Goal: Book appointment/travel/reservation

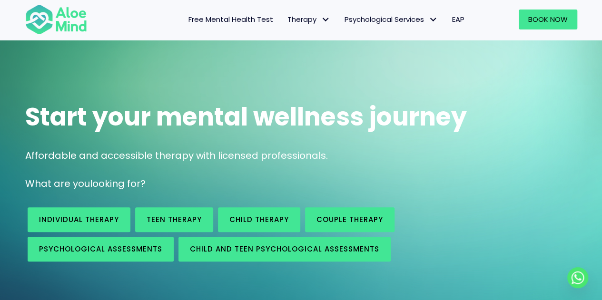
scroll to position [20, 0]
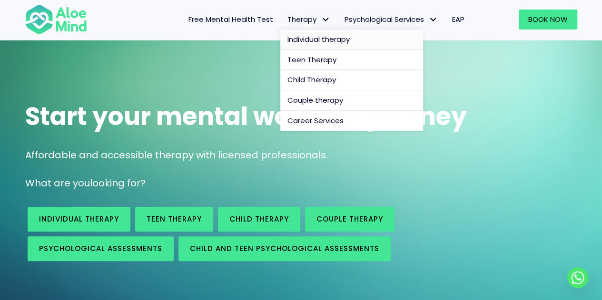
click at [318, 38] on span "Individual therapy" at bounding box center [318, 39] width 62 height 10
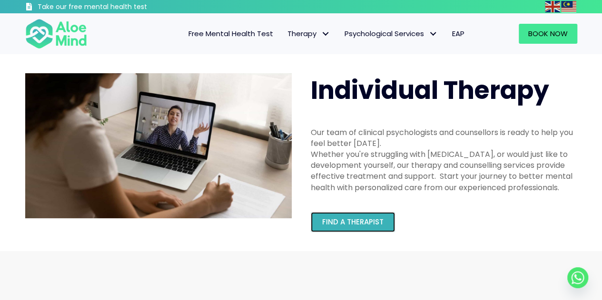
click at [361, 215] on link "Find a therapist" at bounding box center [353, 222] width 84 height 20
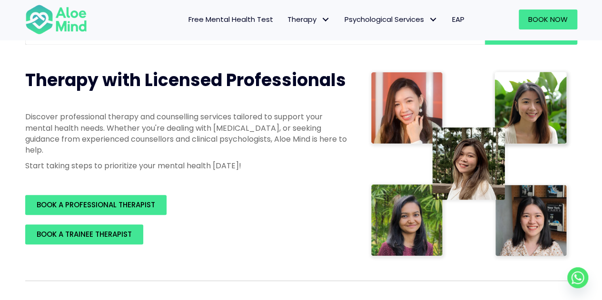
scroll to position [104, 0]
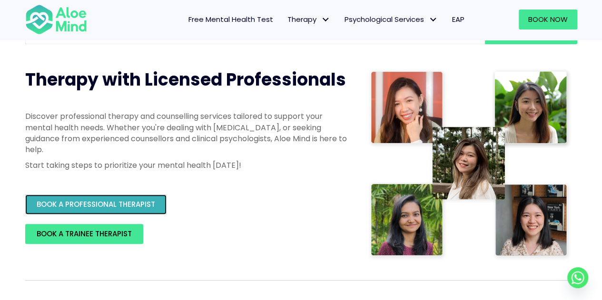
click at [94, 205] on span "BOOK A PROFESSIONAL THERAPIST" at bounding box center [96, 204] width 118 height 10
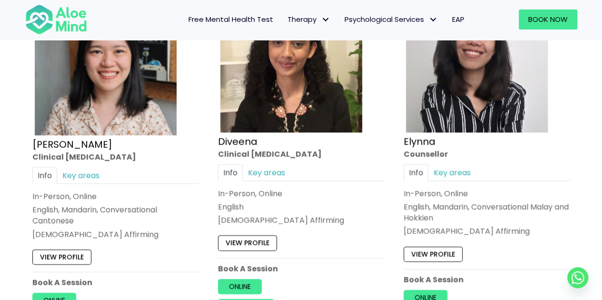
scroll to position [1251, 0]
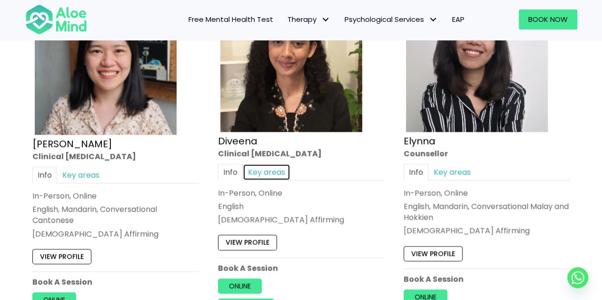
click at [271, 174] on link "Key areas" at bounding box center [267, 172] width 48 height 17
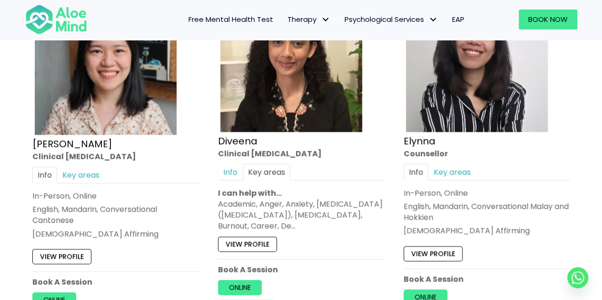
click at [315, 215] on div "Academic, Anger, Anxiety, Attention Deficit Hyperactivity Disorder (ADHD), Bipo…" at bounding box center [301, 215] width 166 height 33
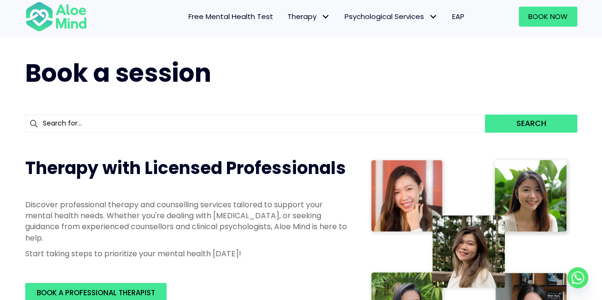
scroll to position [0, 0]
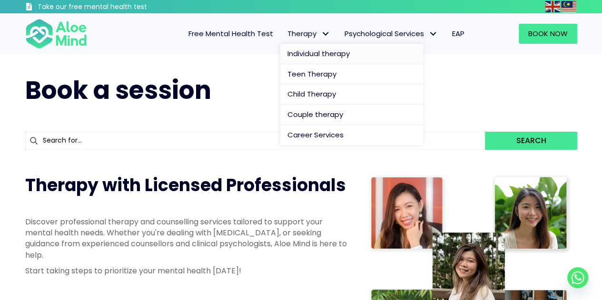
click at [291, 55] on span "Individual therapy" at bounding box center [318, 54] width 62 height 10
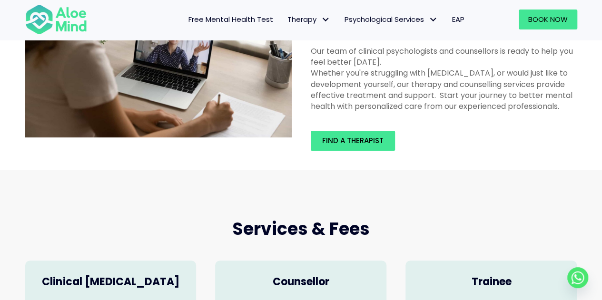
scroll to position [68, 0]
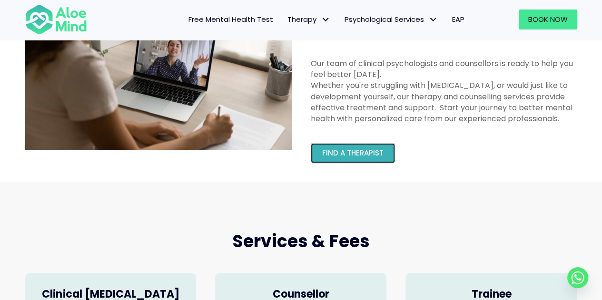
click at [359, 152] on span "Find a therapist" at bounding box center [352, 153] width 61 height 10
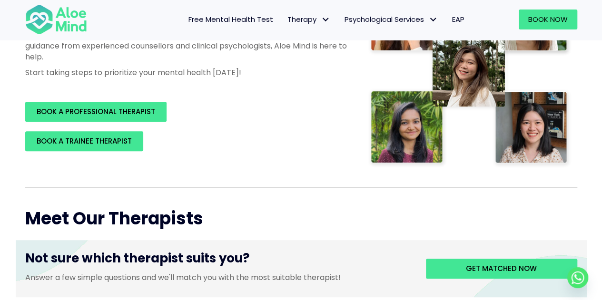
scroll to position [355, 0]
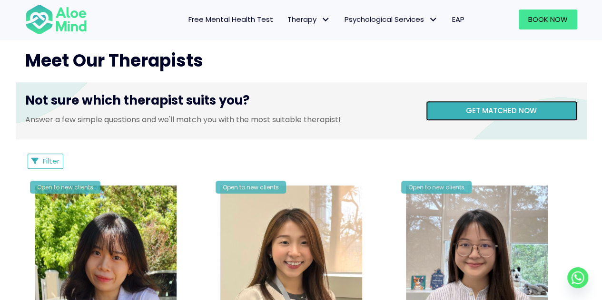
click at [455, 113] on link "Get matched now" at bounding box center [501, 111] width 151 height 20
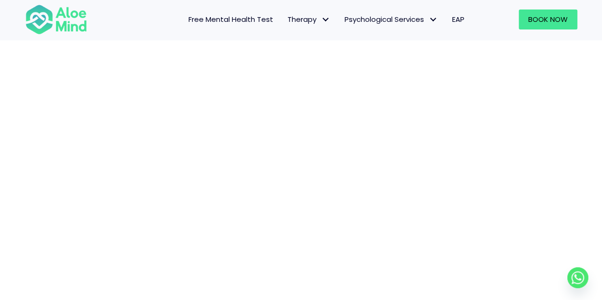
scroll to position [119, 0]
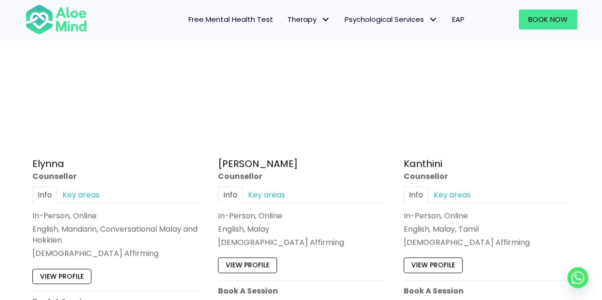
scroll to position [651, 0]
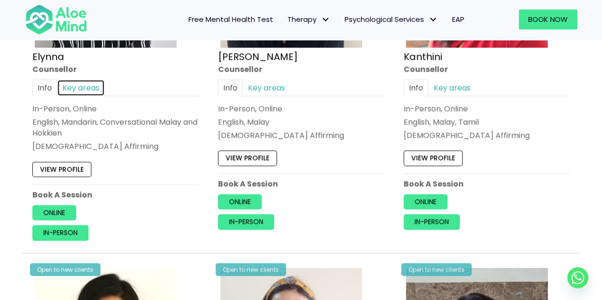
click at [76, 93] on link "Key areas" at bounding box center [81, 87] width 48 height 17
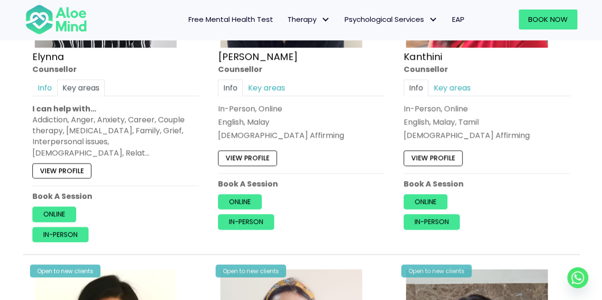
click at [142, 140] on div "Addiction, Anger, Anxiety, Career, Couple therapy, [MEDICAL_DATA], Family, Grie…" at bounding box center [115, 136] width 166 height 44
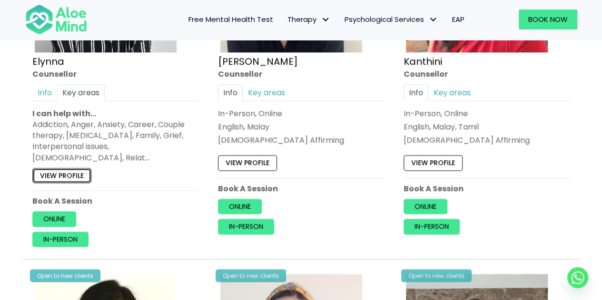
click at [85, 168] on link "View profile" at bounding box center [61, 175] width 59 height 15
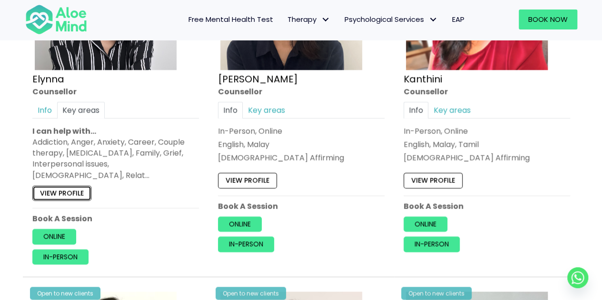
scroll to position [631, 0]
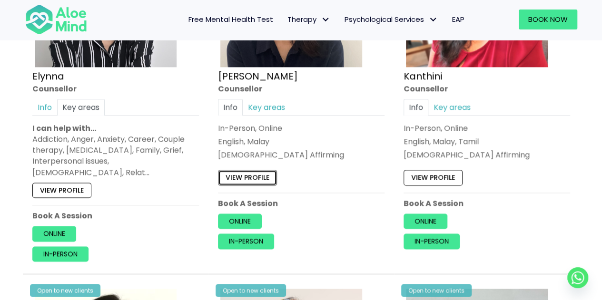
click at [259, 180] on link "View profile" at bounding box center [247, 177] width 59 height 15
click at [441, 173] on link "View profile" at bounding box center [432, 177] width 59 height 15
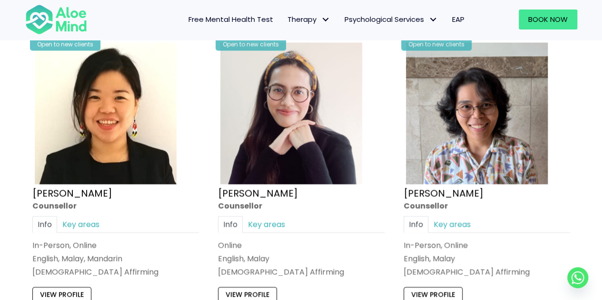
scroll to position [925, 0]
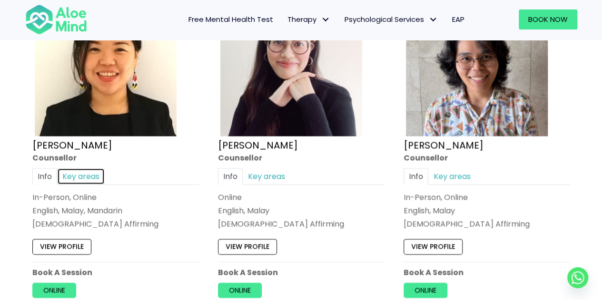
click at [83, 168] on link "Key areas" at bounding box center [81, 176] width 48 height 17
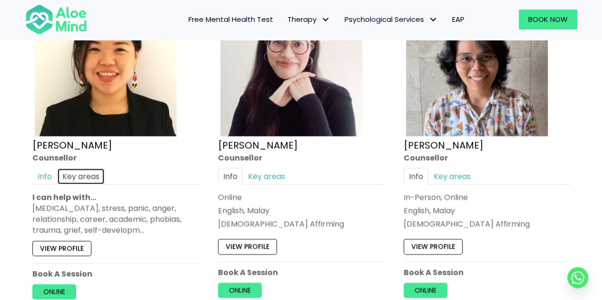
scroll to position [962, 0]
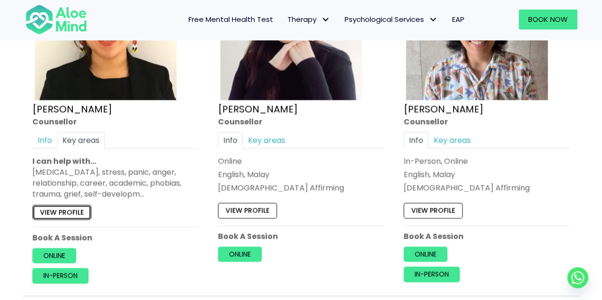
click at [79, 205] on link "View profile" at bounding box center [61, 212] width 59 height 15
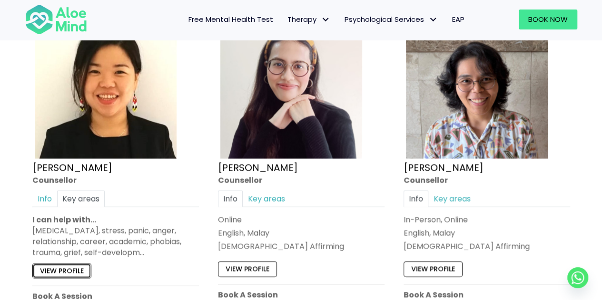
scroll to position [904, 0]
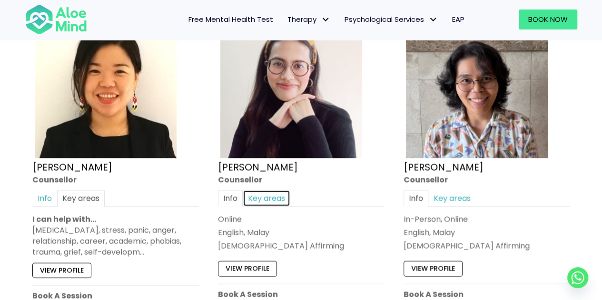
click at [264, 190] on link "Key areas" at bounding box center [267, 198] width 48 height 17
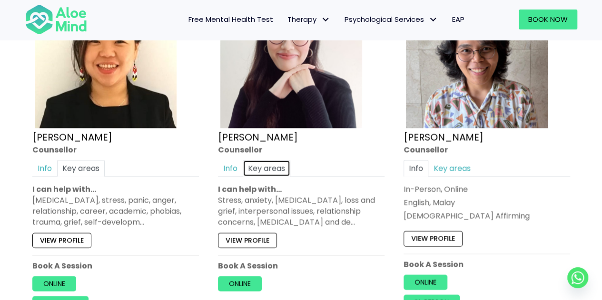
scroll to position [934, 0]
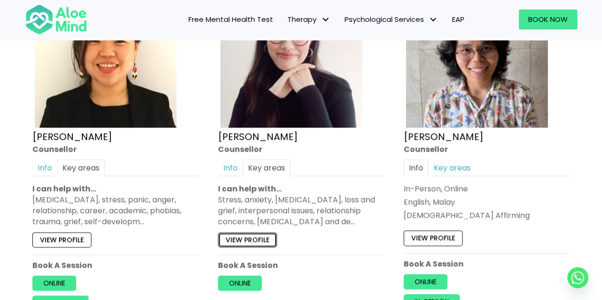
click at [260, 233] on link "View profile" at bounding box center [247, 240] width 59 height 15
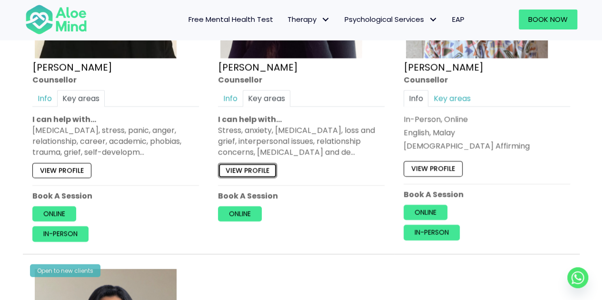
scroll to position [1004, 0]
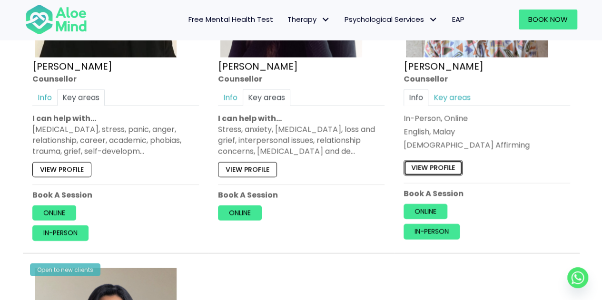
click at [444, 161] on link "View profile" at bounding box center [432, 168] width 59 height 15
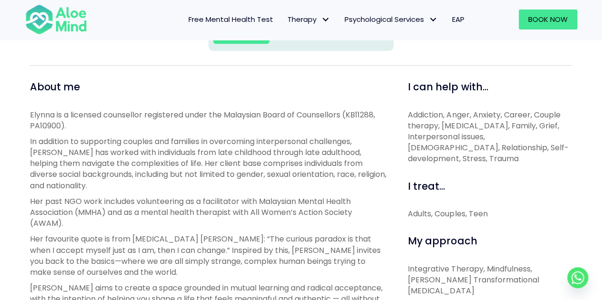
scroll to position [348, 0]
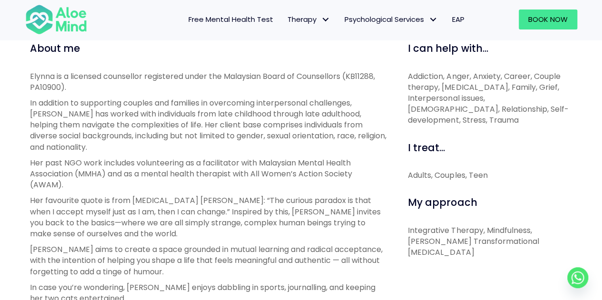
click at [313, 185] on p "Her past NGO work includes volunteering as a facilitator with Malaysian Mental …" at bounding box center [208, 173] width 356 height 33
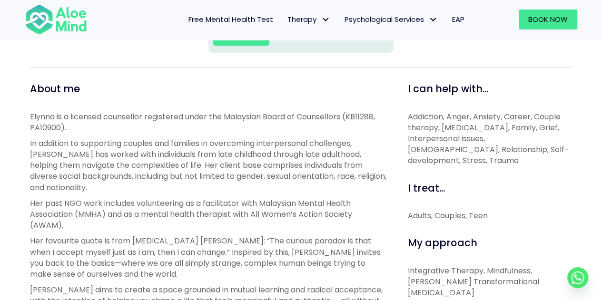
scroll to position [305, 0]
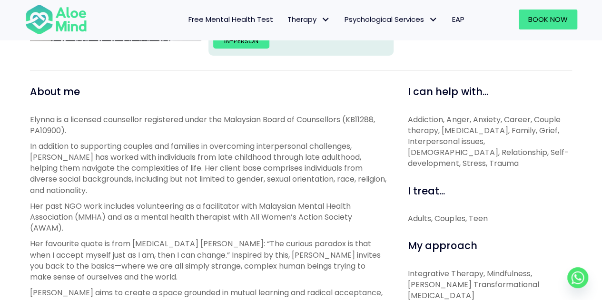
click at [213, 194] on p "In addition to supporting couples and families in overcoming interpersonal chal…" at bounding box center [208, 168] width 356 height 55
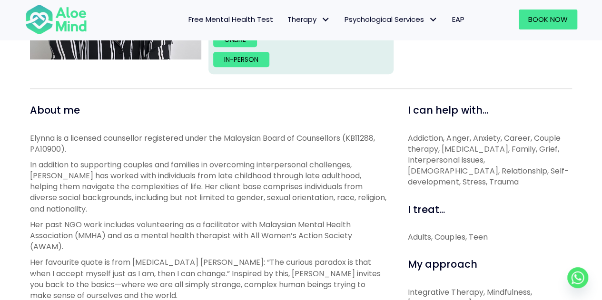
scroll to position [287, 0]
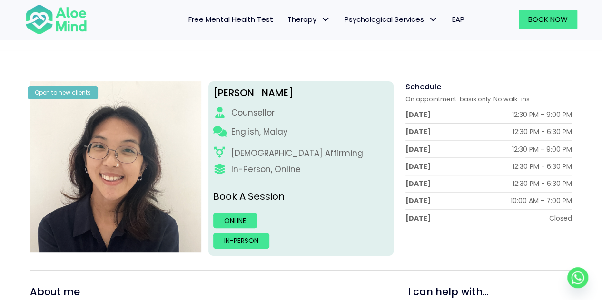
scroll to position [93, 0]
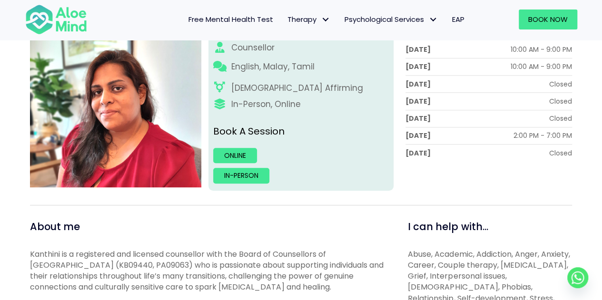
scroll to position [158, 0]
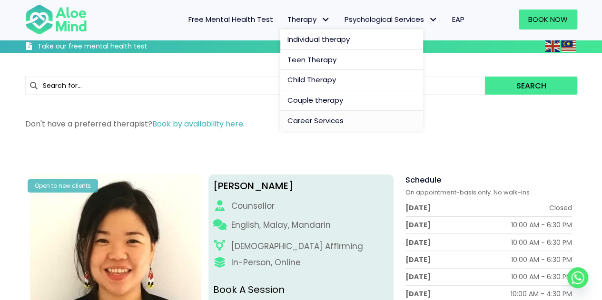
scroll to position [238, 0]
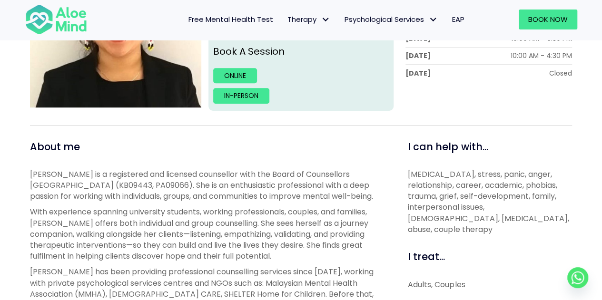
click at [320, 231] on p "With experience spanning university students, working professionals, couples, a…" at bounding box center [208, 233] width 356 height 55
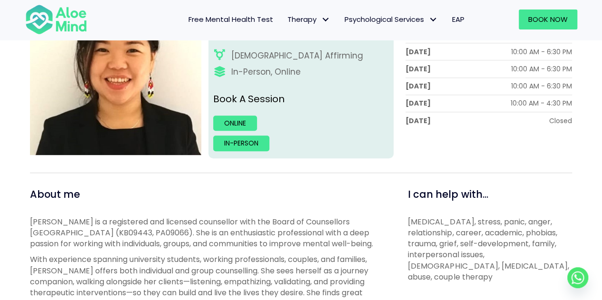
scroll to position [120, 0]
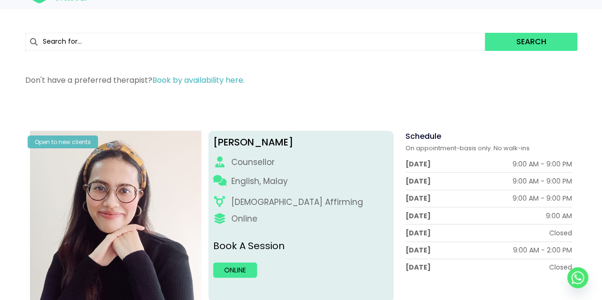
scroll to position [47, 0]
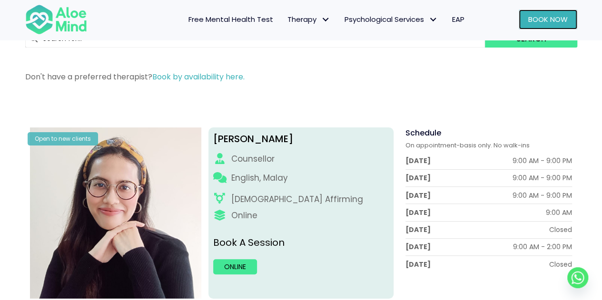
click at [533, 21] on span "Book Now" at bounding box center [547, 19] width 39 height 10
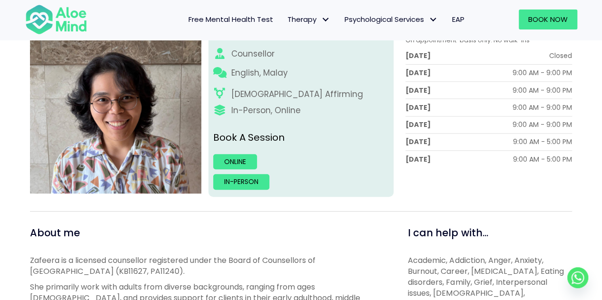
scroll to position [159, 0]
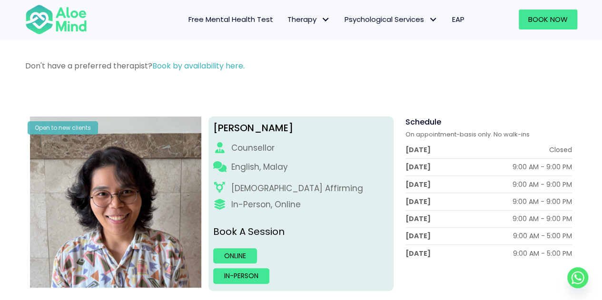
scroll to position [59, 0]
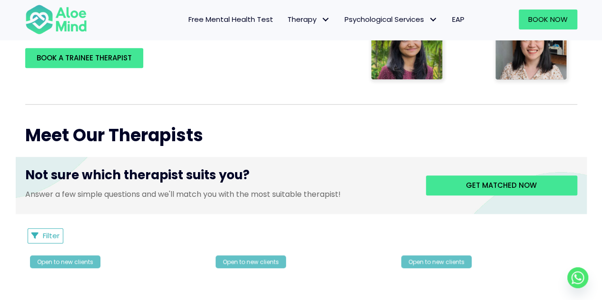
scroll to position [280, 0]
